Goal: Check status: Check status

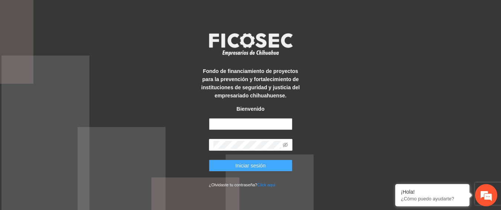
type input "**********"
click at [233, 167] on button "Iniciar sesión" at bounding box center [250, 166] width 83 height 12
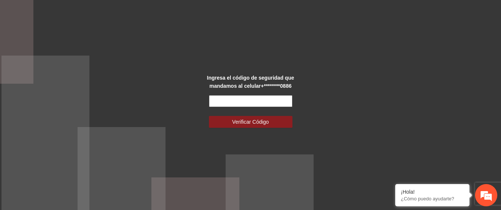
click at [280, 101] on input "text" at bounding box center [250, 101] width 83 height 12
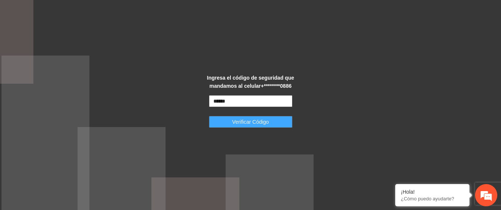
type input "******"
click at [277, 126] on button "Verificar Código" at bounding box center [250, 122] width 83 height 12
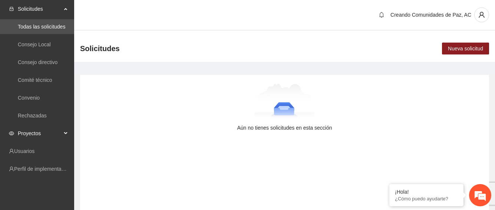
click at [43, 132] on span "Proyectos" at bounding box center [40, 133] width 44 height 15
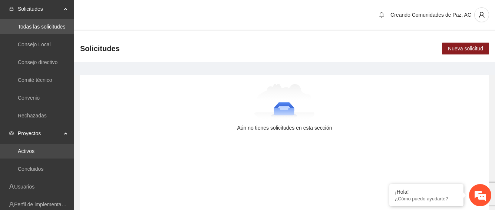
click at [35, 151] on link "Activos" at bounding box center [26, 151] width 17 height 6
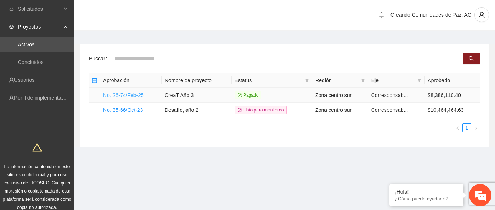
click at [120, 93] on link "No. 26-74/Feb-25" at bounding box center [123, 95] width 41 height 6
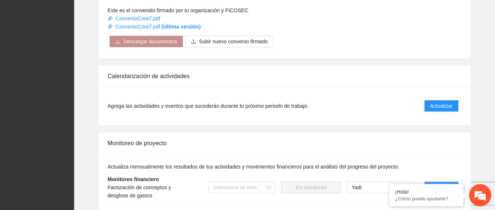
scroll to position [631, 0]
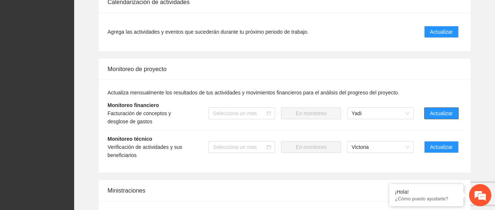
click at [453, 109] on span "Actualizar" at bounding box center [441, 113] width 23 height 8
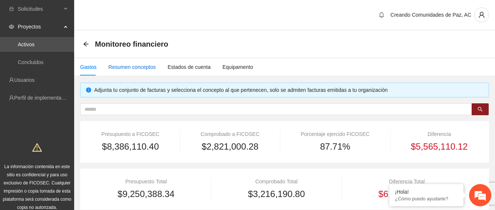
click at [131, 67] on div "Resumen conceptos" at bounding box center [131, 67] width 47 height 8
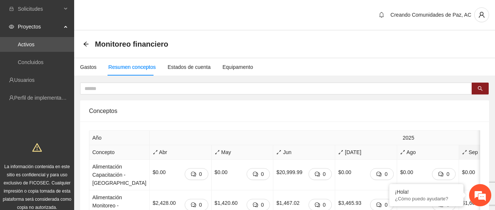
click at [462, 153] on span "Sep" at bounding box center [490, 152] width 56 height 8
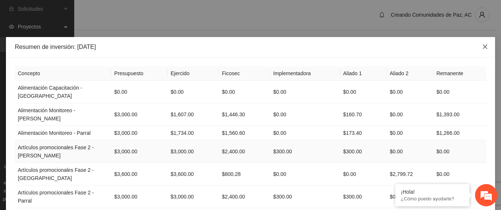
drag, startPoint x: 484, startPoint y: 48, endPoint x: 241, endPoint y: 166, distance: 270.2
click at [483, 49] on icon "close" at bounding box center [485, 47] width 6 height 6
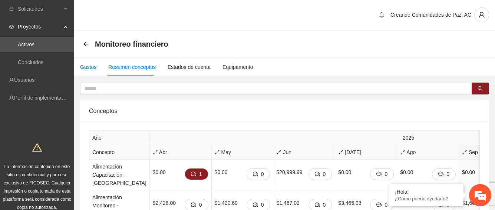
click at [83, 68] on div "Gastos" at bounding box center [88, 67] width 16 height 8
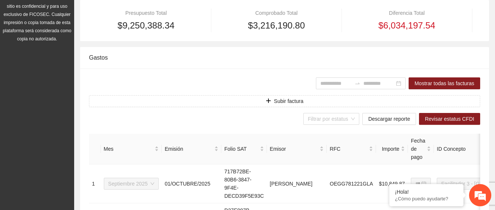
scroll to position [186, 0]
